Goal: Navigation & Orientation: Find specific page/section

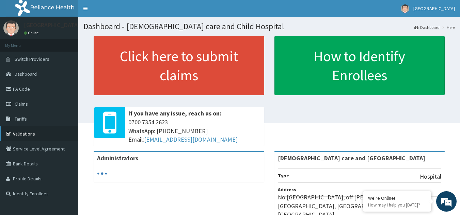
click at [21, 134] on link "Validations" at bounding box center [39, 134] width 78 height 15
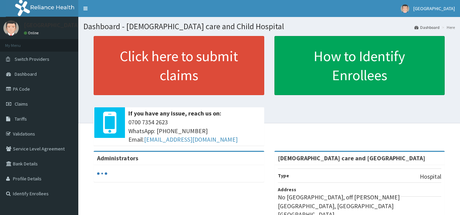
click at [25, 135] on link "Validations" at bounding box center [39, 134] width 78 height 15
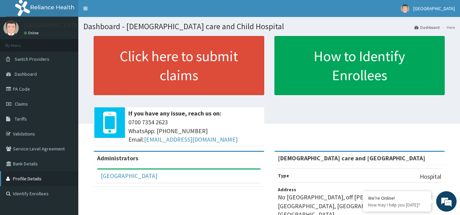
click at [18, 182] on link "Profile Details" at bounding box center [39, 179] width 78 height 15
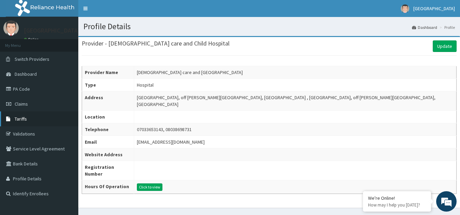
click at [22, 120] on span "Tariffs" at bounding box center [21, 119] width 12 height 6
